Goal: Task Accomplishment & Management: Use online tool/utility

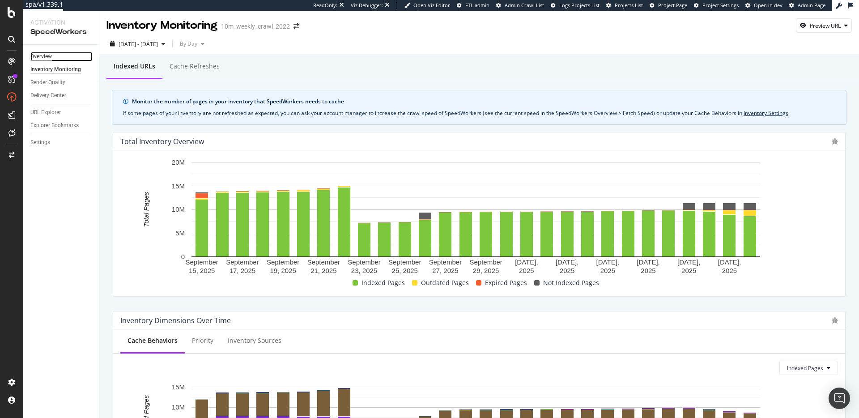
click at [34, 56] on div "Overview" at bounding box center [40, 56] width 21 height 9
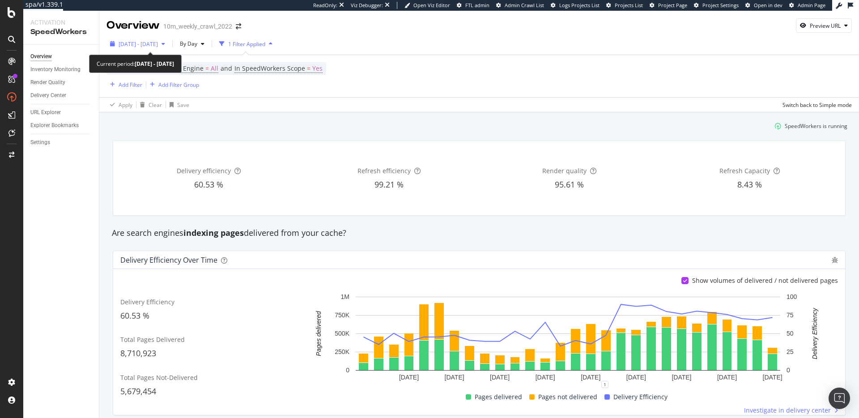
click at [158, 41] on span "[DATE] - [DATE]" at bounding box center [138, 44] width 39 height 8
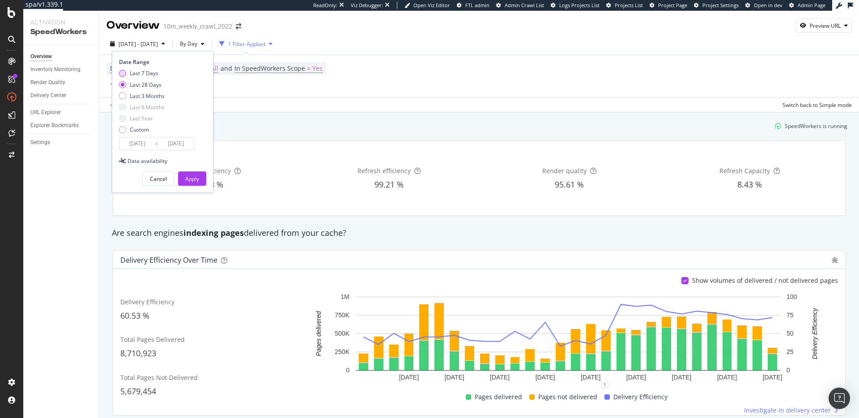
click at [148, 72] on div "Last 7 Days" at bounding box center [144, 73] width 29 height 8
click at [143, 145] on input "[DATE]" at bounding box center [137, 143] width 36 height 13
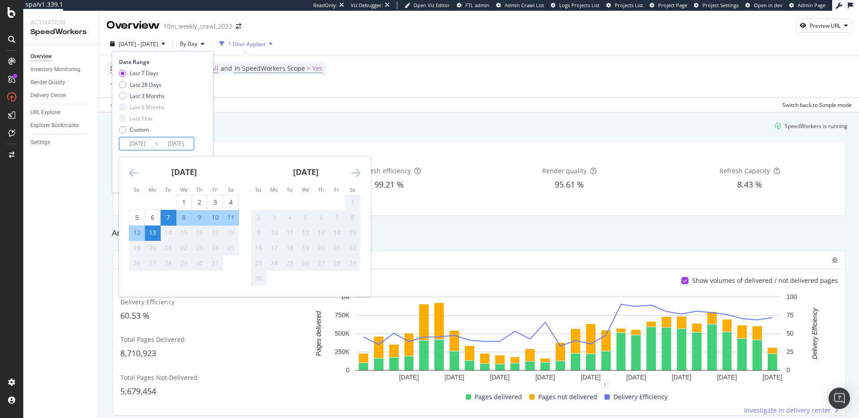
click at [219, 216] on div "10" at bounding box center [214, 217] width 15 height 9
type input "[DATE]"
click at [206, 137] on div "Date Range Last 7 Days Last 28 Days Last 3 Months Last 6 Months Last Year Custo…" at bounding box center [162, 104] width 87 height 92
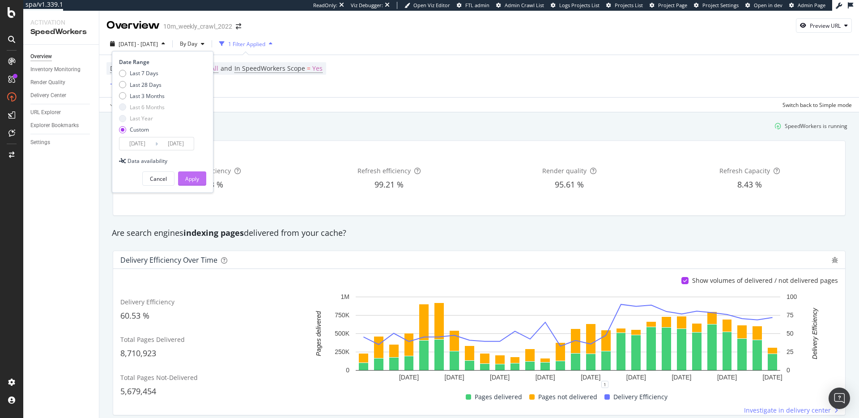
click at [194, 180] on div "Apply" at bounding box center [192, 179] width 14 height 8
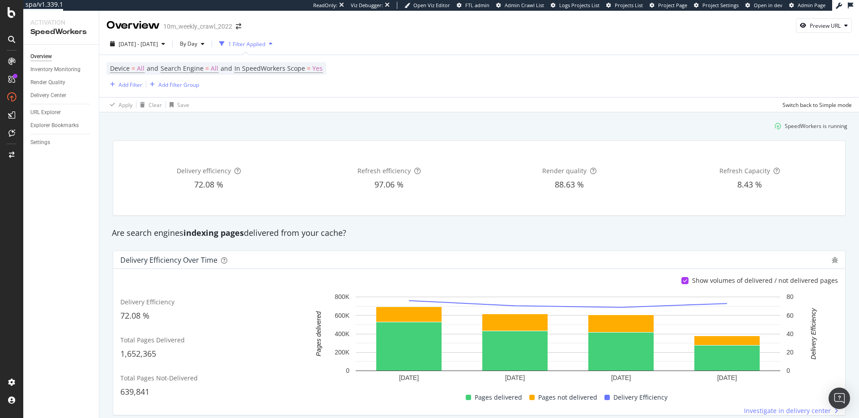
click at [465, 201] on div "Refresh efficiency 97.06 %" at bounding box center [389, 178] width 177 height 60
